Goal: Task Accomplishment & Management: Use online tool/utility

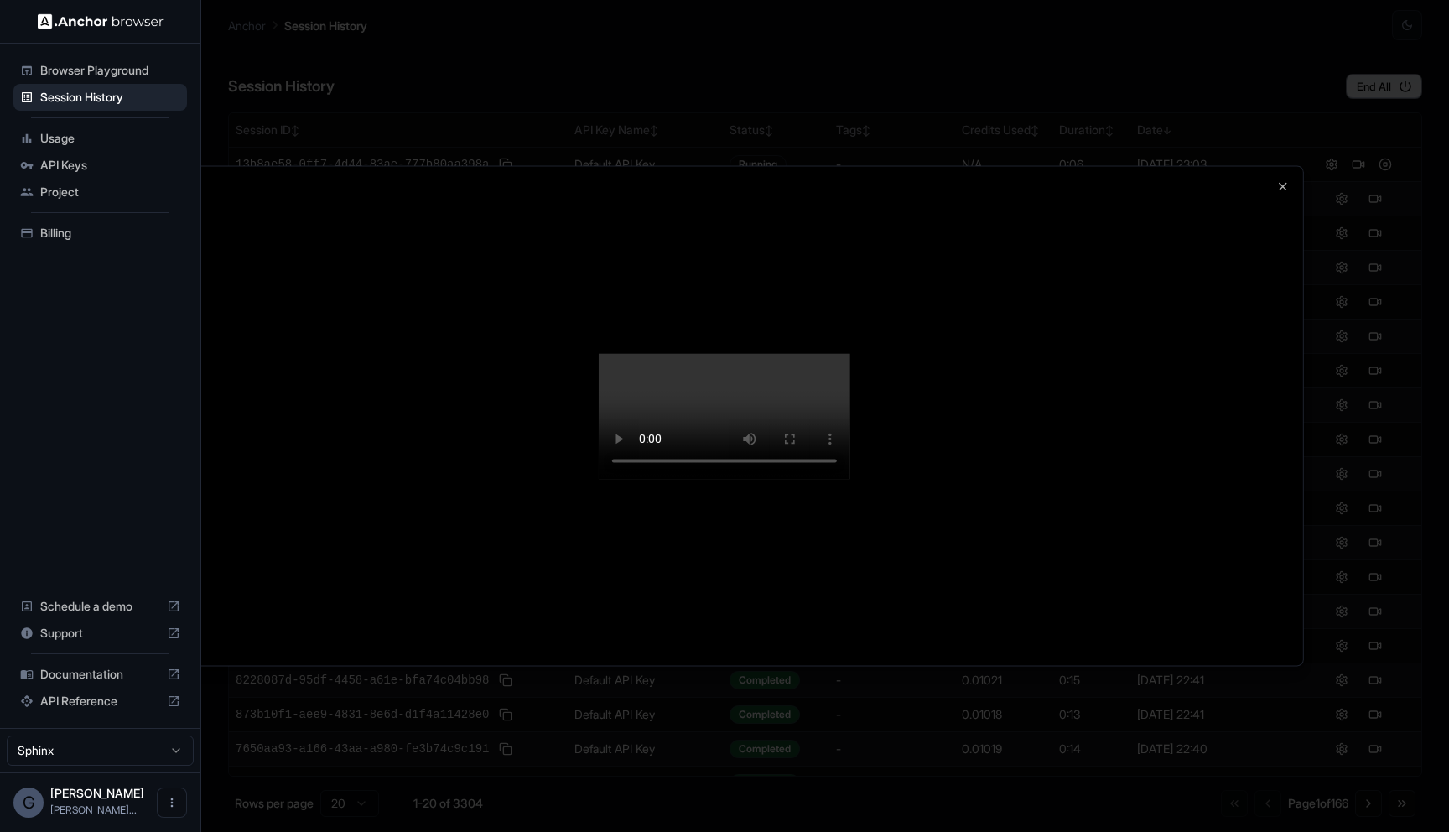
click at [1272, 166] on div at bounding box center [724, 415] width 1157 height 499
click at [1277, 179] on icon "button" at bounding box center [1282, 185] width 13 height 13
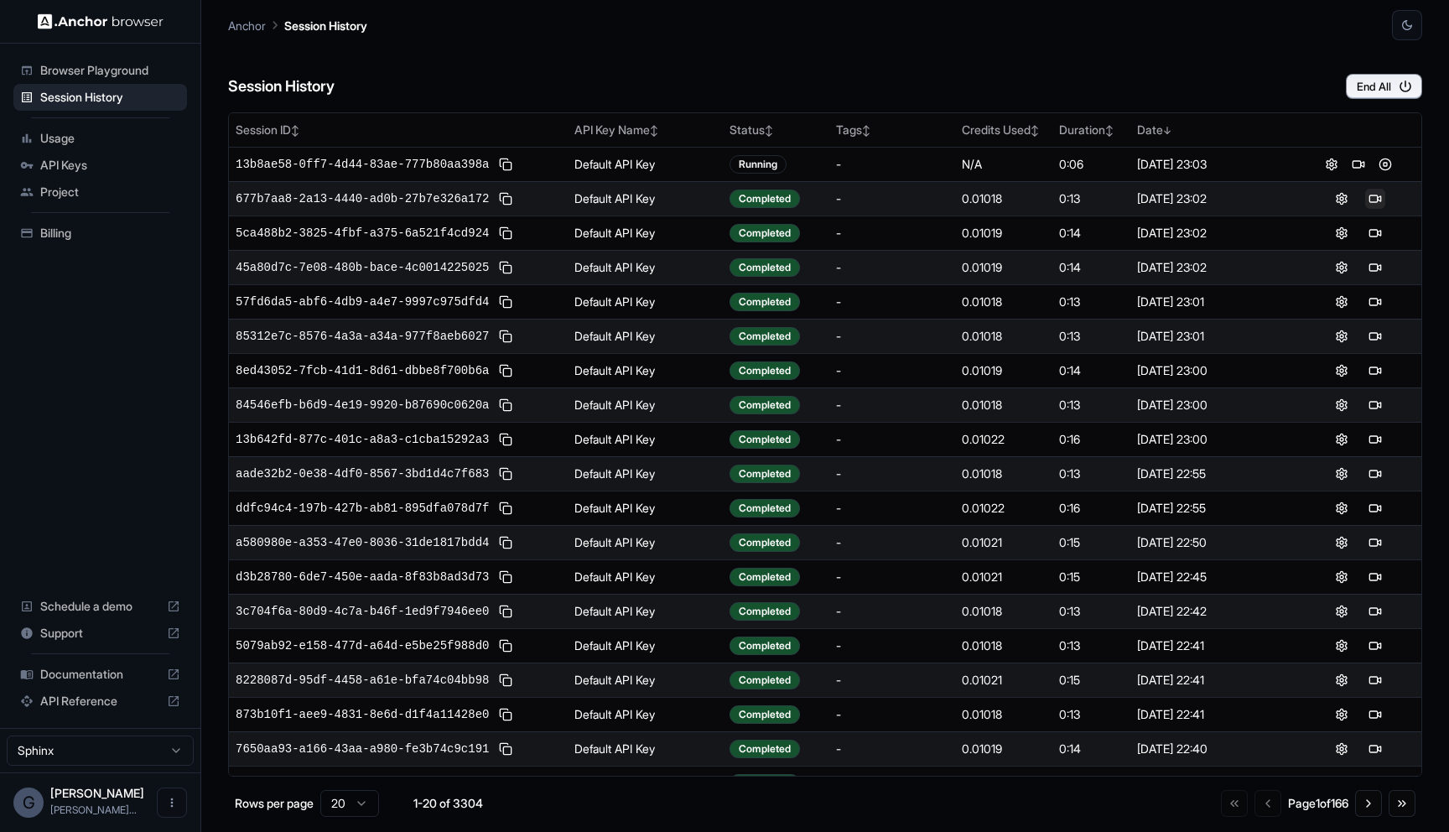
click at [1377, 205] on button at bounding box center [1375, 199] width 20 height 20
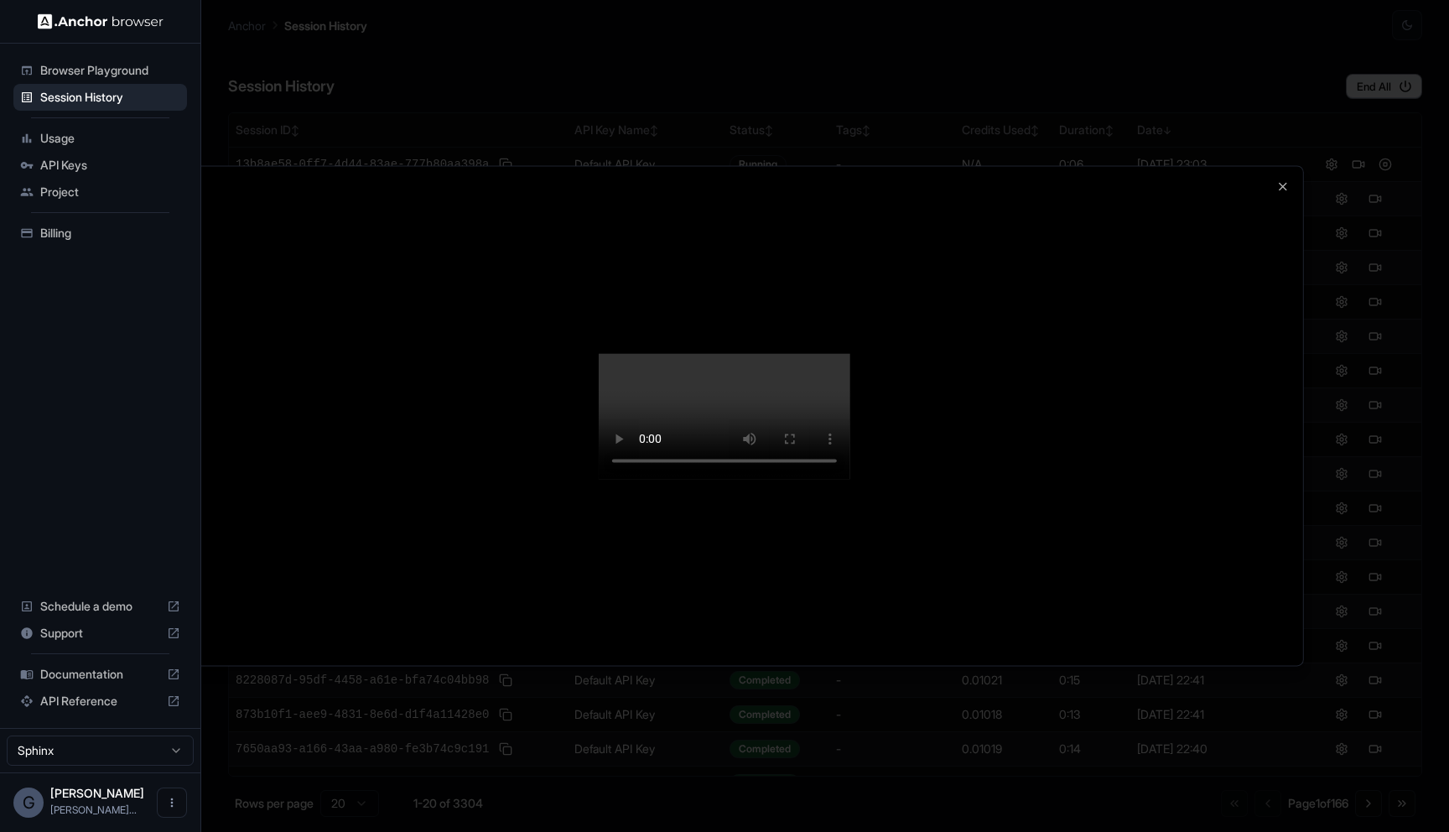
click at [1264, 603] on div at bounding box center [724, 415] width 1157 height 499
click at [1286, 179] on icon "button" at bounding box center [1282, 185] width 13 height 13
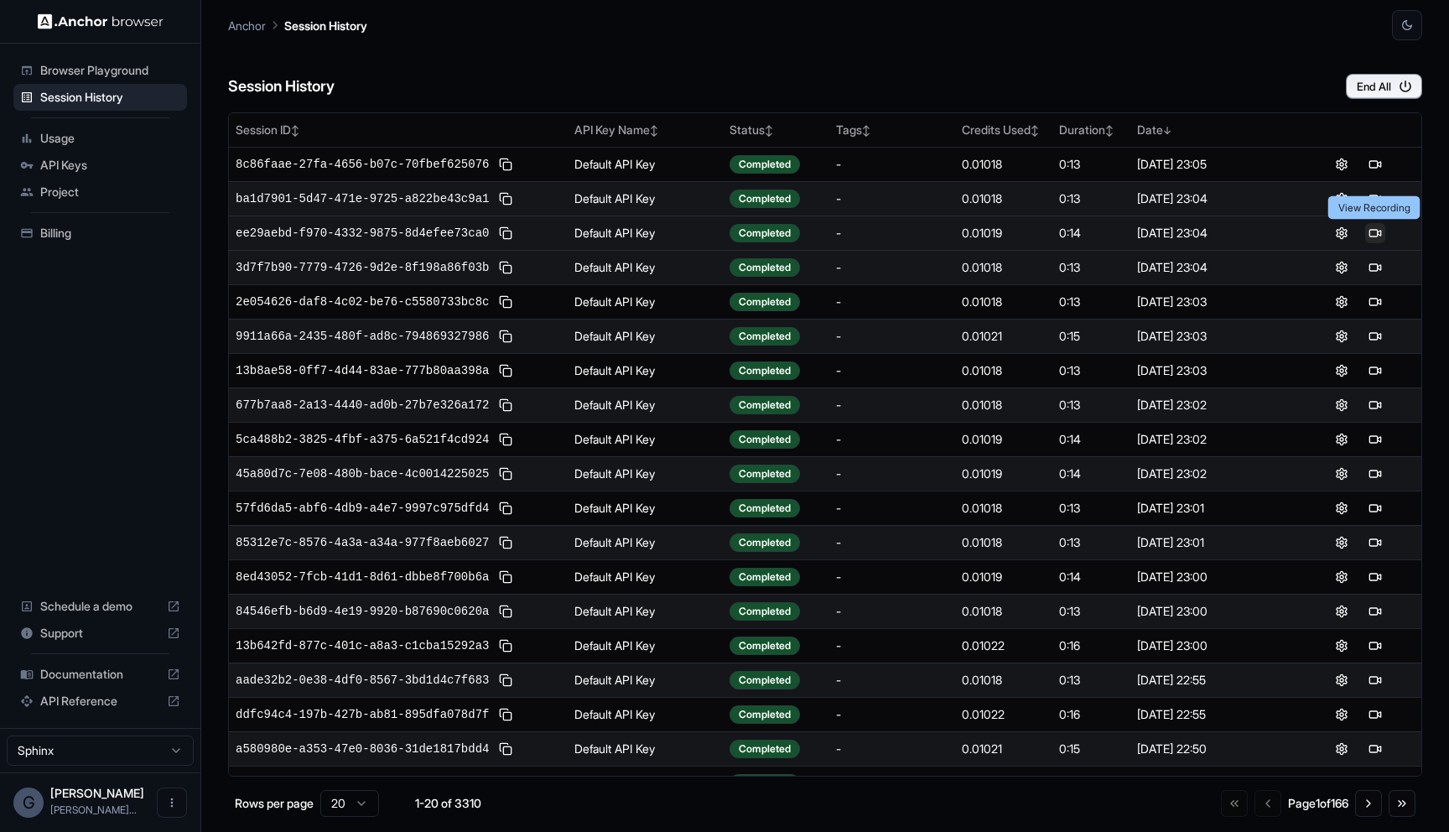
click at [1381, 231] on button at bounding box center [1375, 233] width 20 height 20
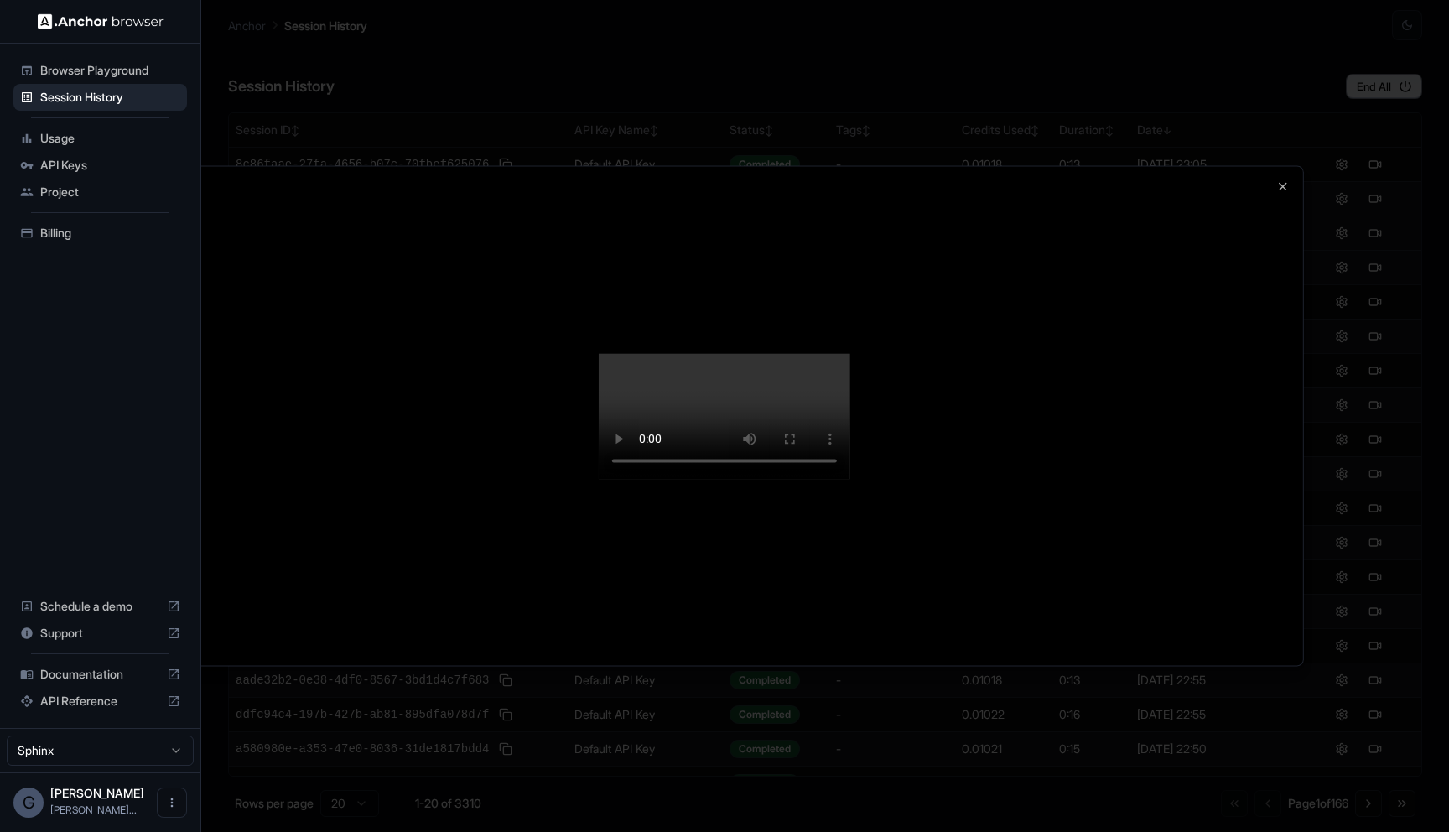
click at [1274, 166] on div at bounding box center [724, 415] width 1157 height 499
click at [1281, 179] on icon "button" at bounding box center [1282, 185] width 13 height 13
